Goal: Task Accomplishment & Management: Manage account settings

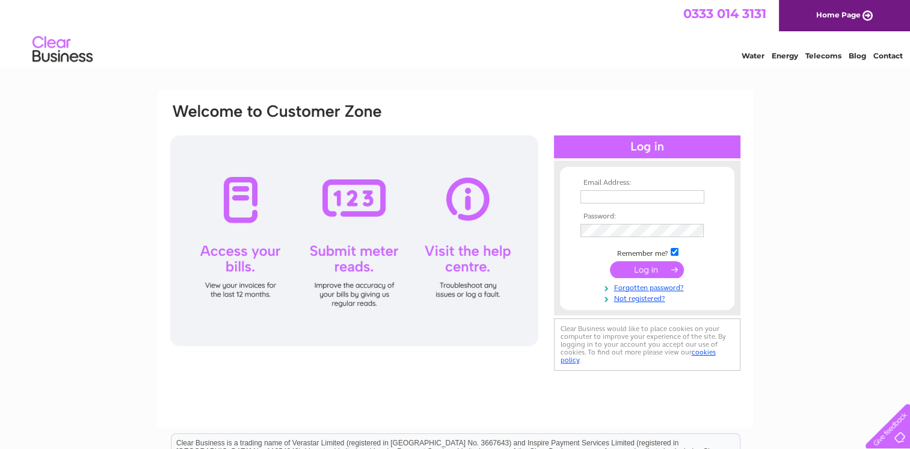
type input "[EMAIL_ADDRESS][DOMAIN_NAME]"
click at [645, 266] on input "submit" at bounding box center [647, 269] width 74 height 17
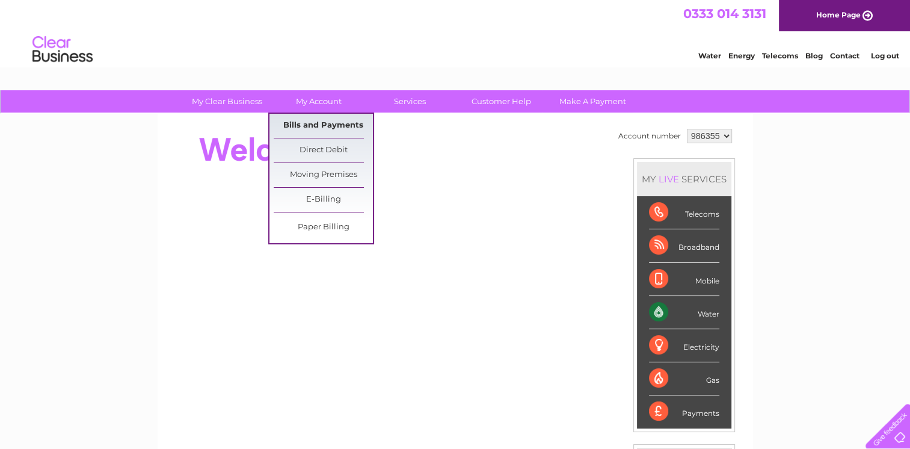
click at [319, 125] on link "Bills and Payments" at bounding box center [323, 126] width 99 height 24
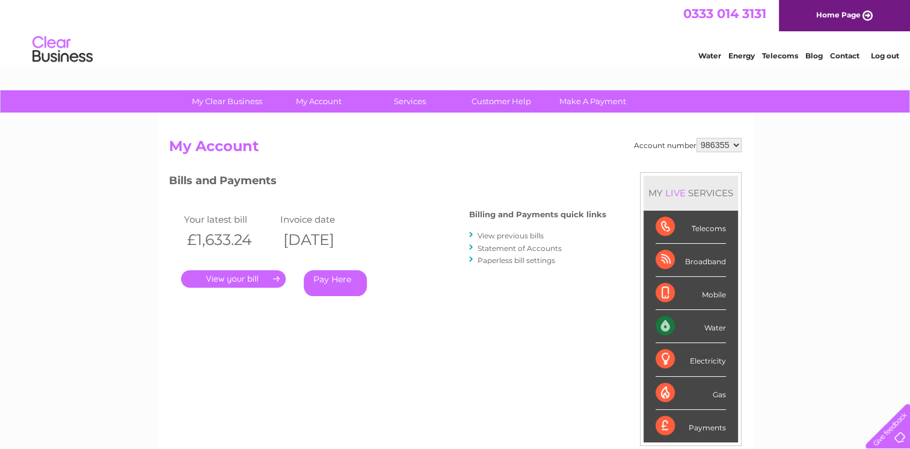
click at [255, 283] on link "." at bounding box center [233, 278] width 105 height 17
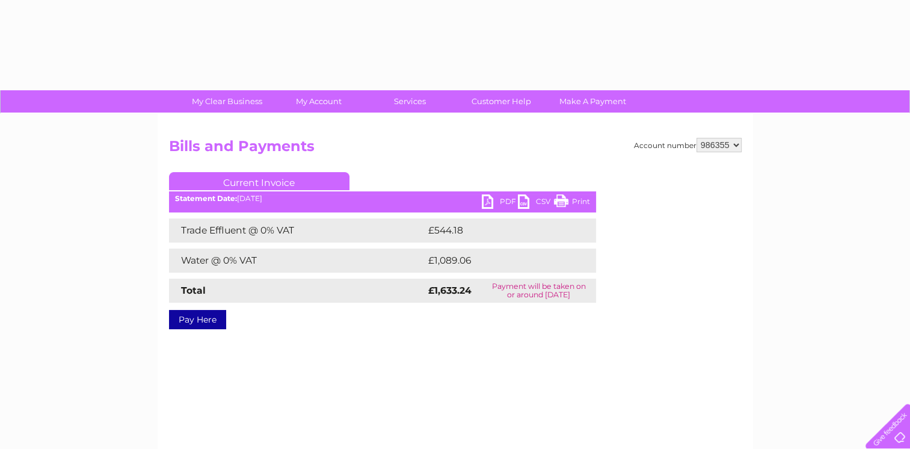
click at [245, 276] on div "Trade Effluent @ 0% VAT £544.18 Water @ 0% VAT £1,089.06 Total £1,633.24 Paymen…" at bounding box center [382, 260] width 427 height 84
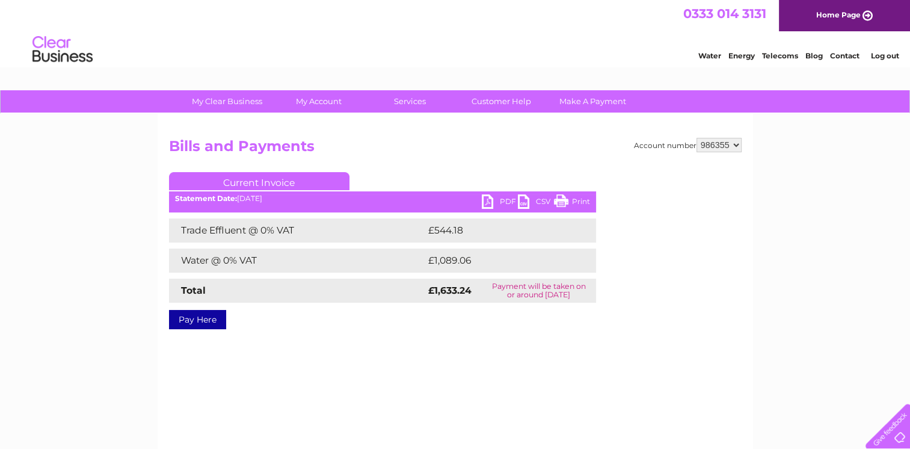
click at [505, 203] on link "PDF" at bounding box center [500, 202] width 36 height 17
